Goal: Task Accomplishment & Management: Manage account settings

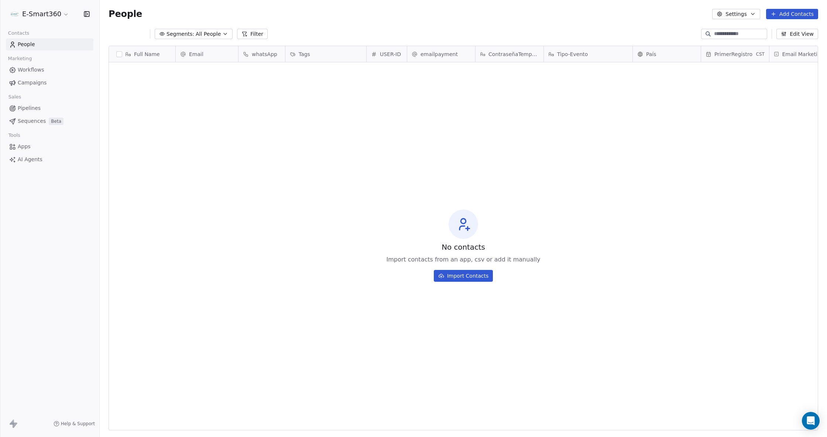
scroll to position [378, 720]
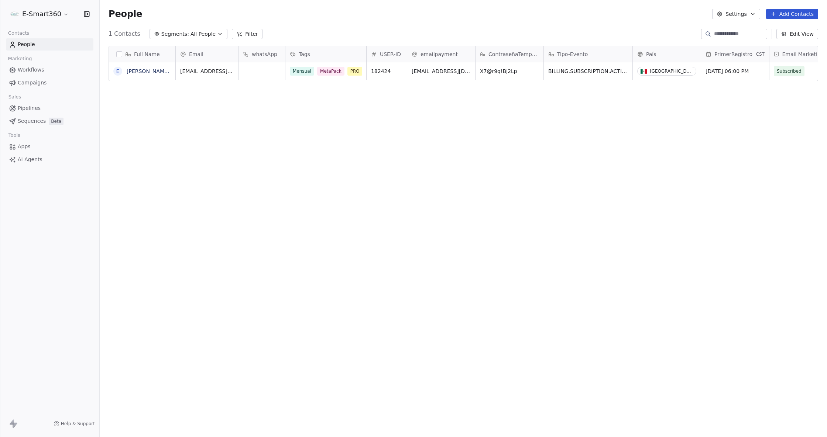
scroll to position [378, 720]
click at [121, 55] on button "button" at bounding box center [119, 54] width 6 height 6
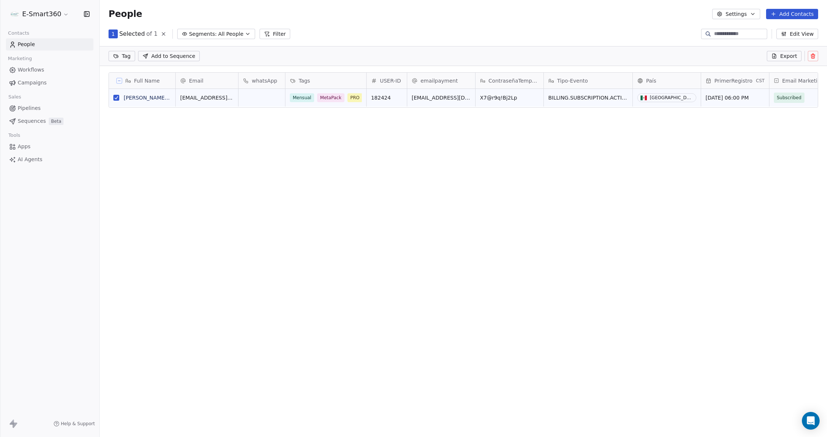
scroll to position [352, 720]
click at [811, 61] on div "Tag Add to Sequence Export" at bounding box center [463, 56] width 727 height 20
click at [811, 55] on icon at bounding box center [813, 56] width 6 height 6
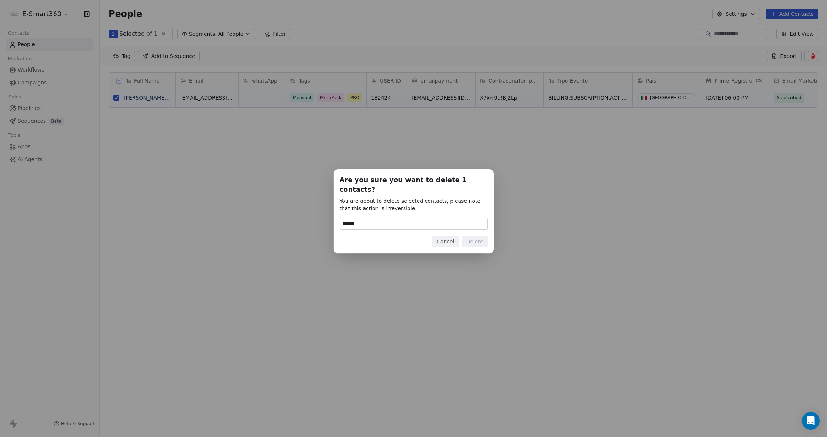
type input "******"
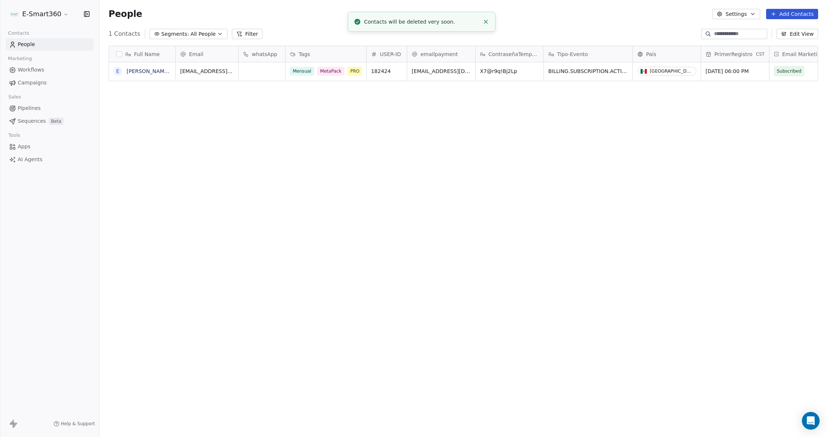
scroll to position [378, 720]
